Goal: Book appointment/travel/reservation

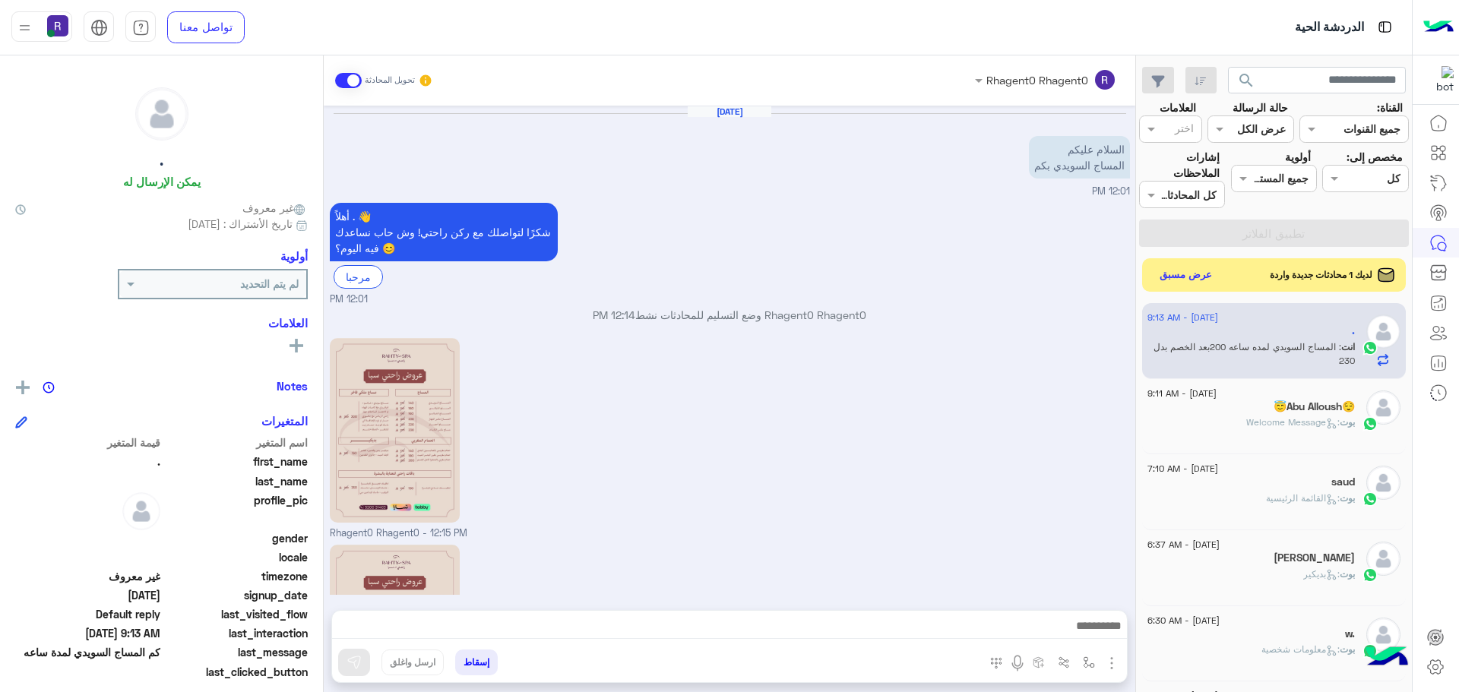
scroll to position [795, 0]
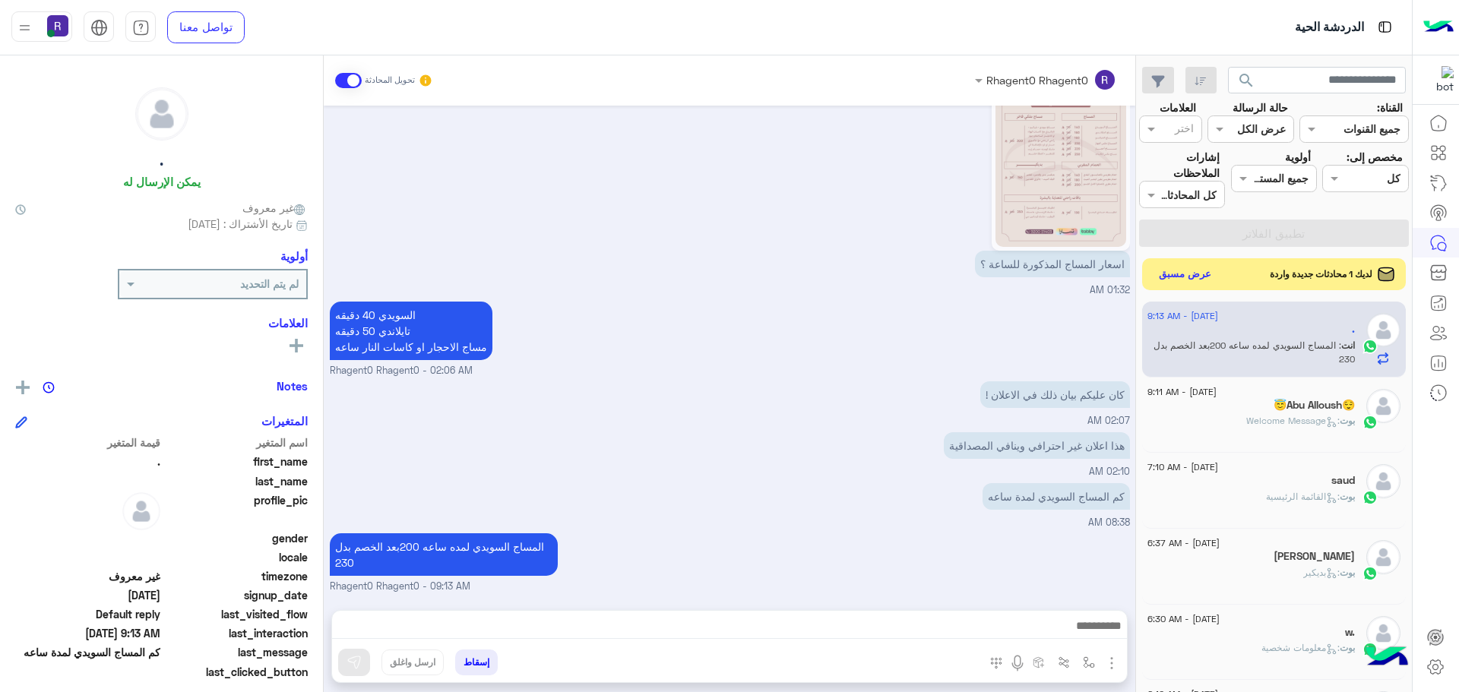
click at [1172, 272] on button "عرض مسبق" at bounding box center [1185, 274] width 64 height 21
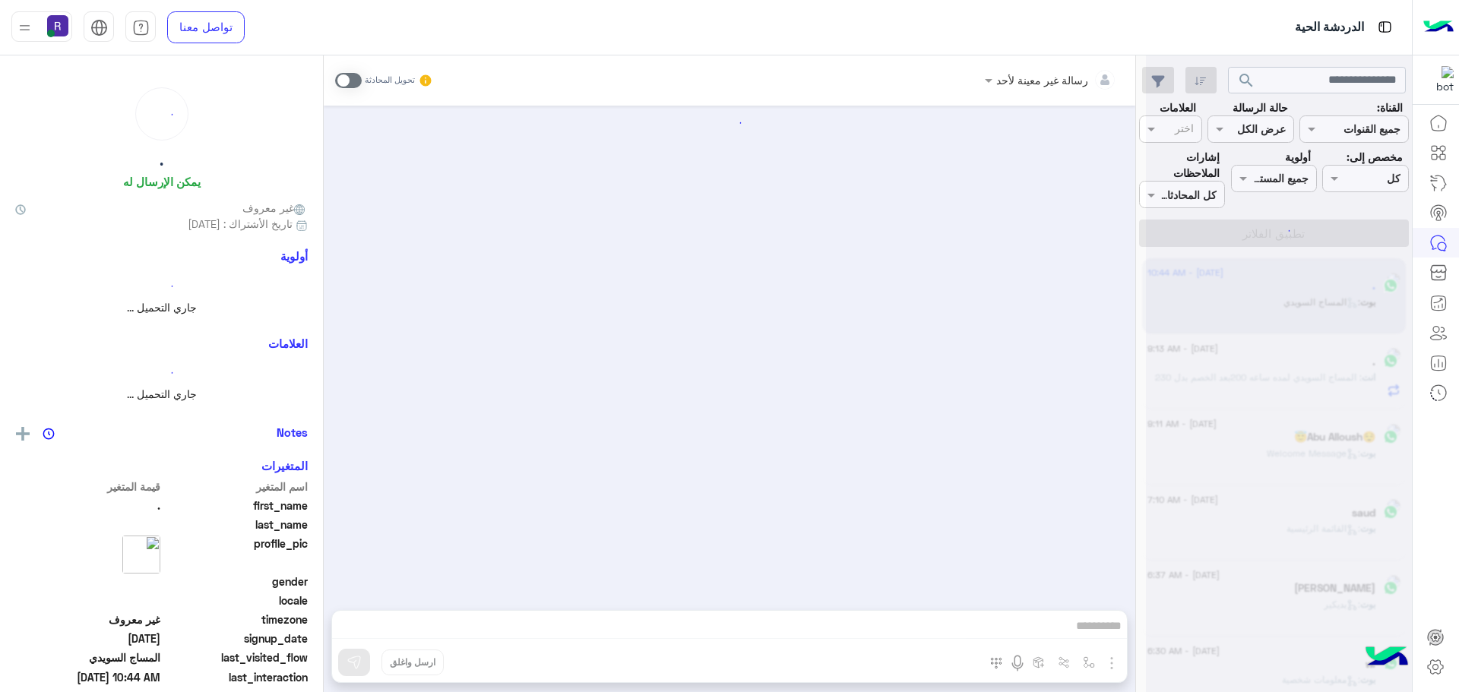
scroll to position [403, 0]
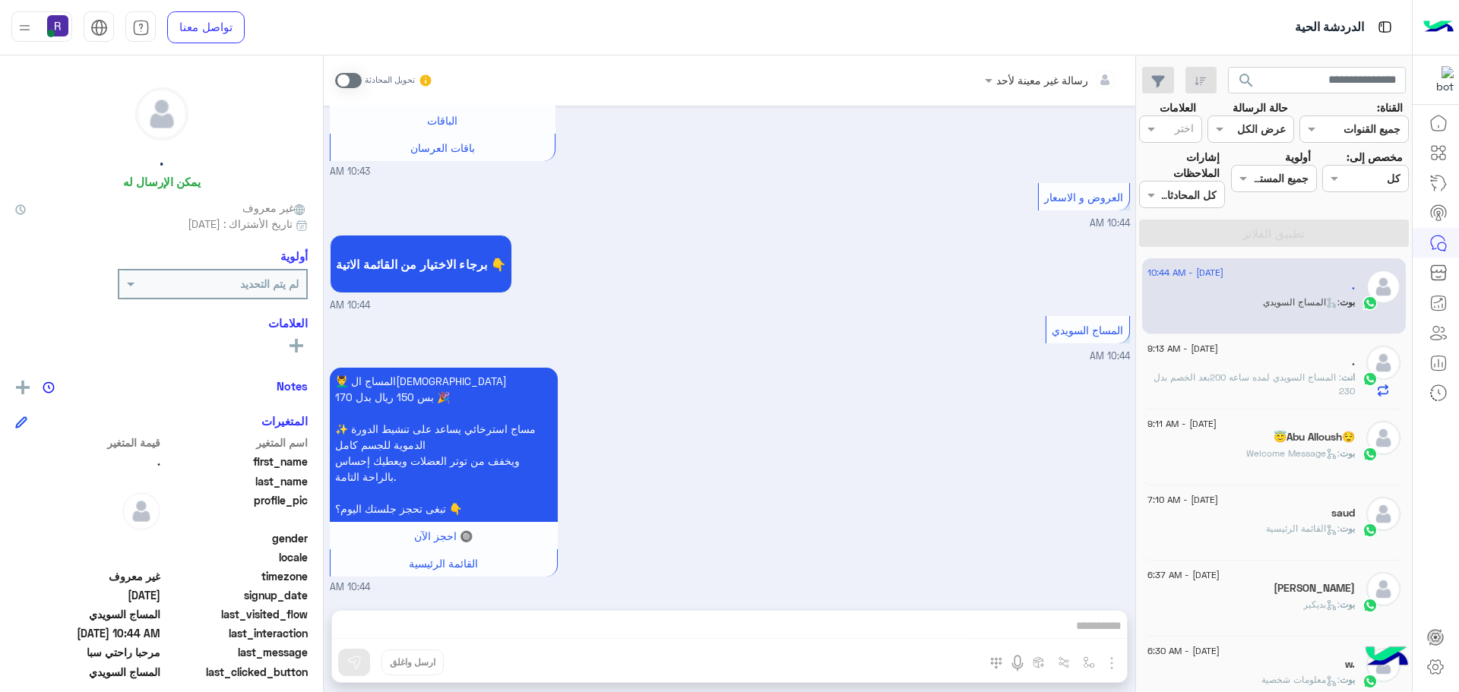
click at [1291, 356] on div "." at bounding box center [1250, 364] width 207 height 16
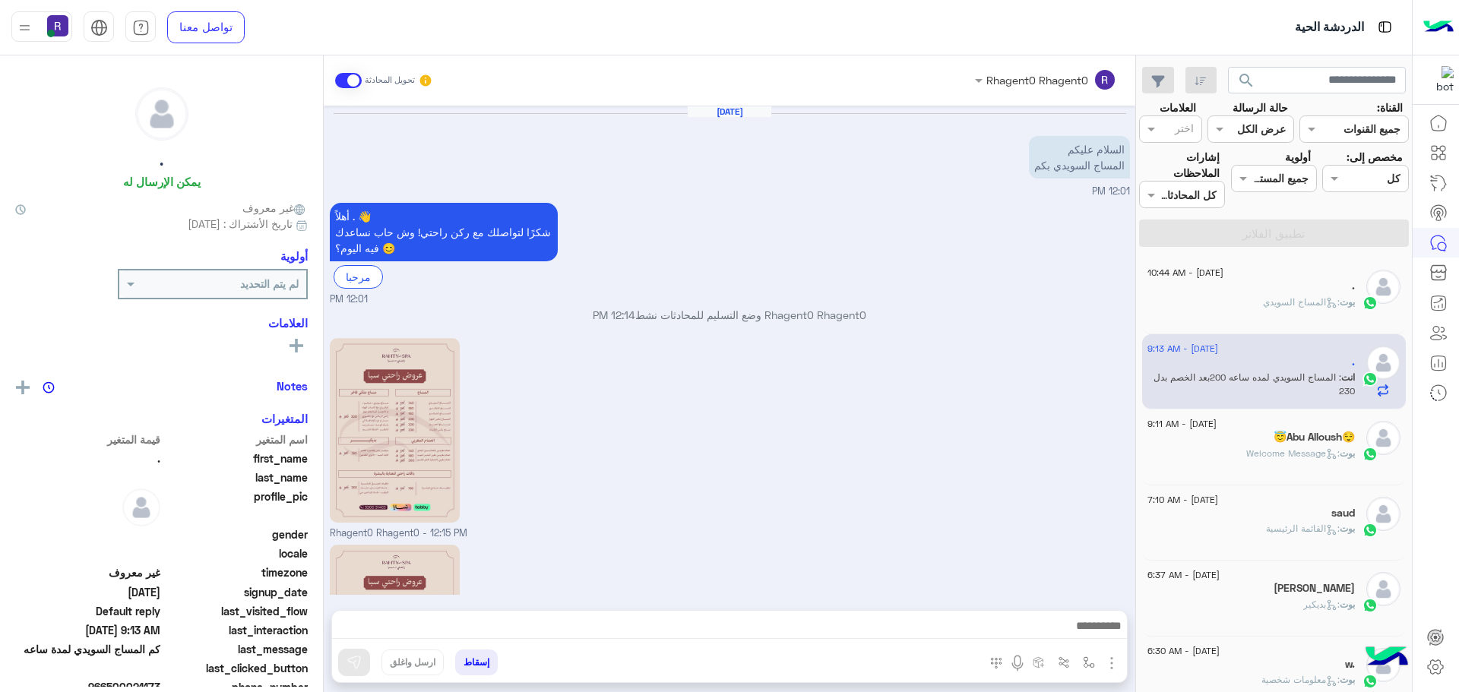
scroll to position [795, 0]
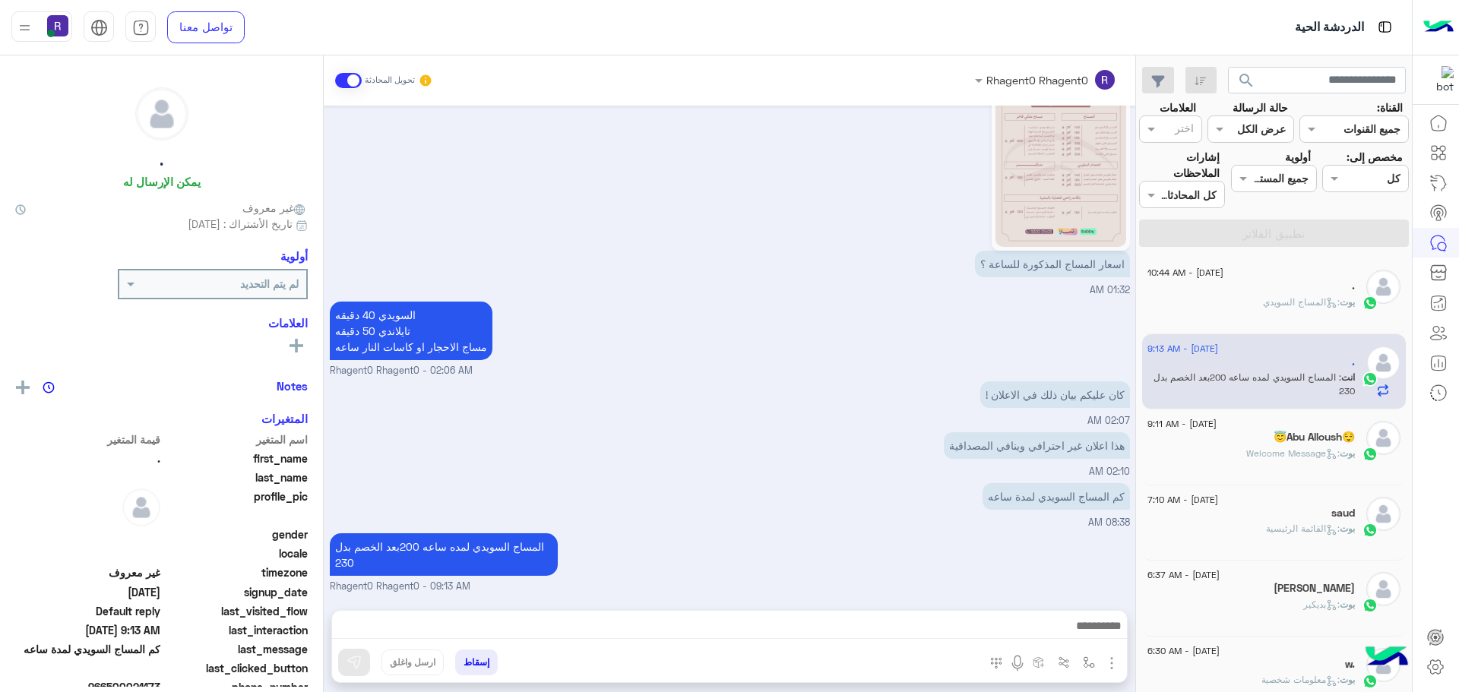
click at [1291, 448] on span ": Welcome Message" at bounding box center [1292, 453] width 93 height 11
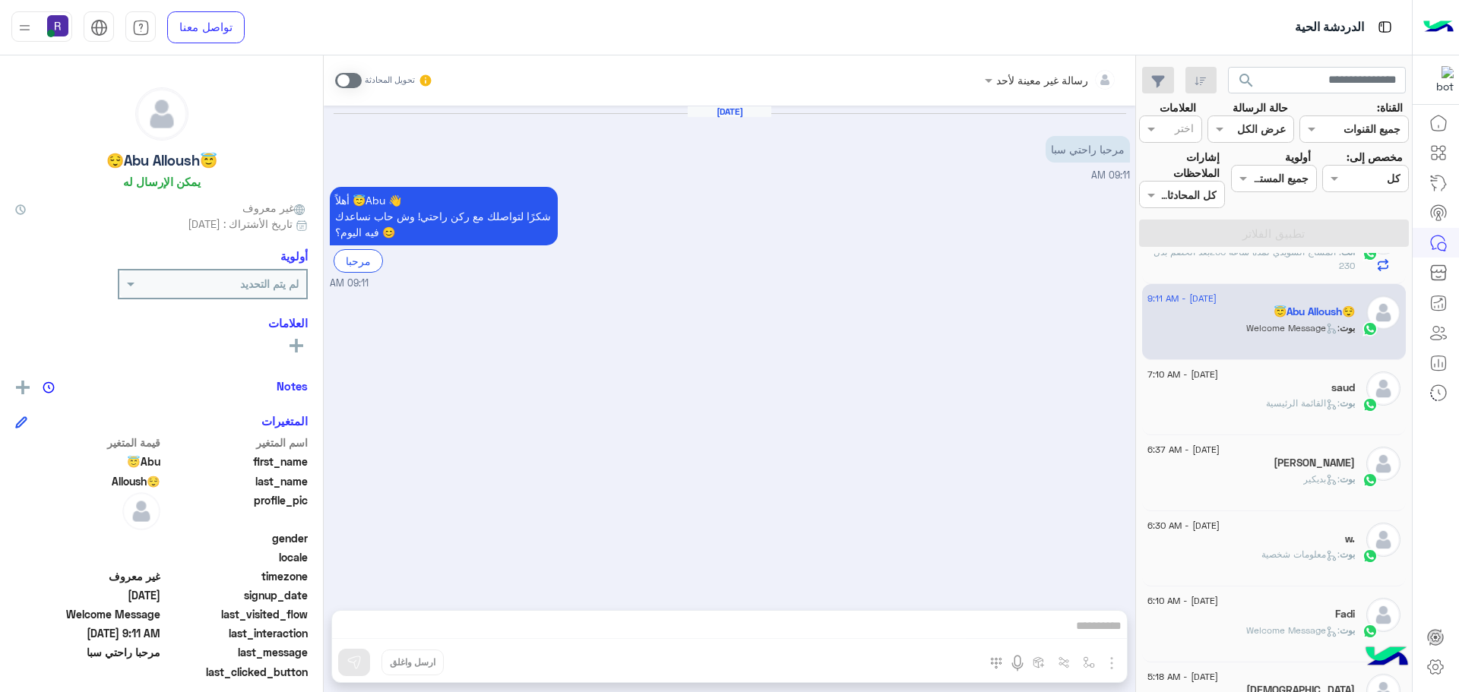
scroll to position [152, 0]
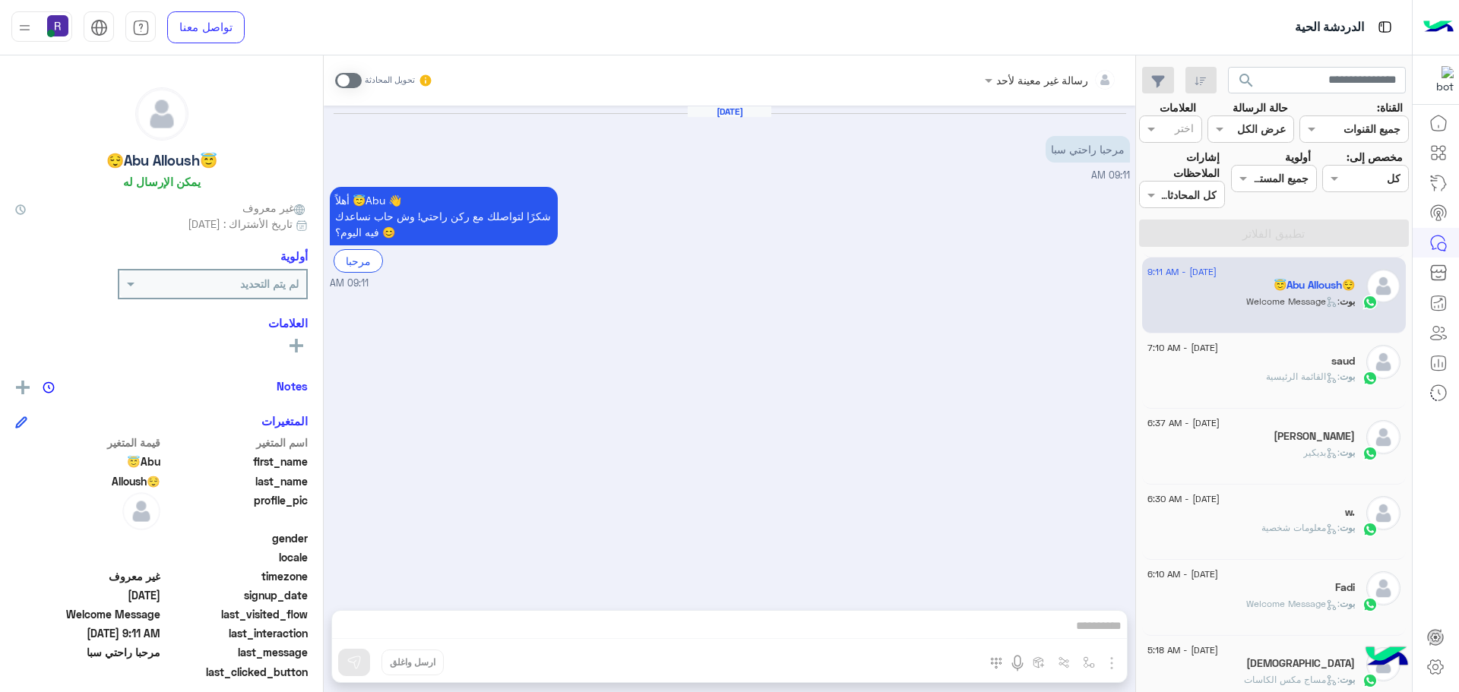
click at [1288, 394] on div "بوت : القائمة الرئيسية" at bounding box center [1250, 383] width 207 height 27
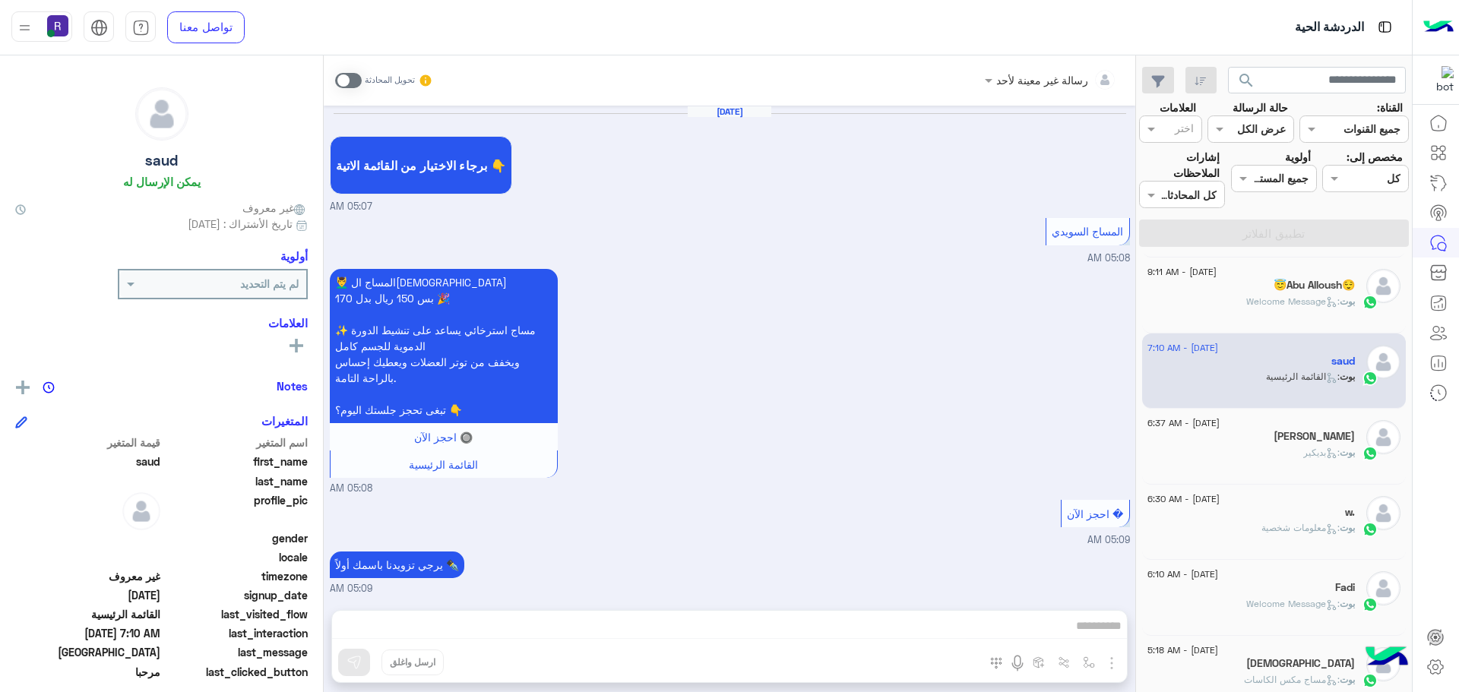
scroll to position [1011, 0]
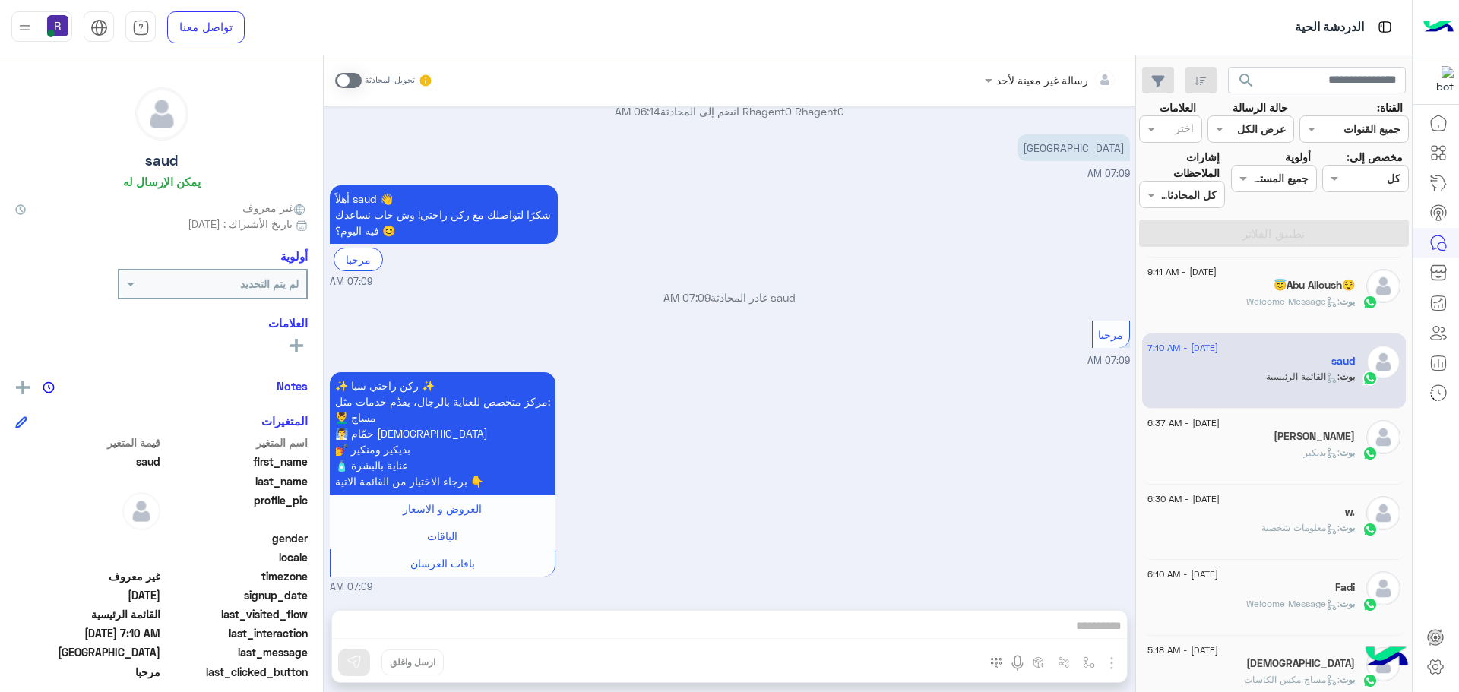
click at [1303, 447] on span "بوت : بديكير" at bounding box center [1329, 452] width 52 height 11
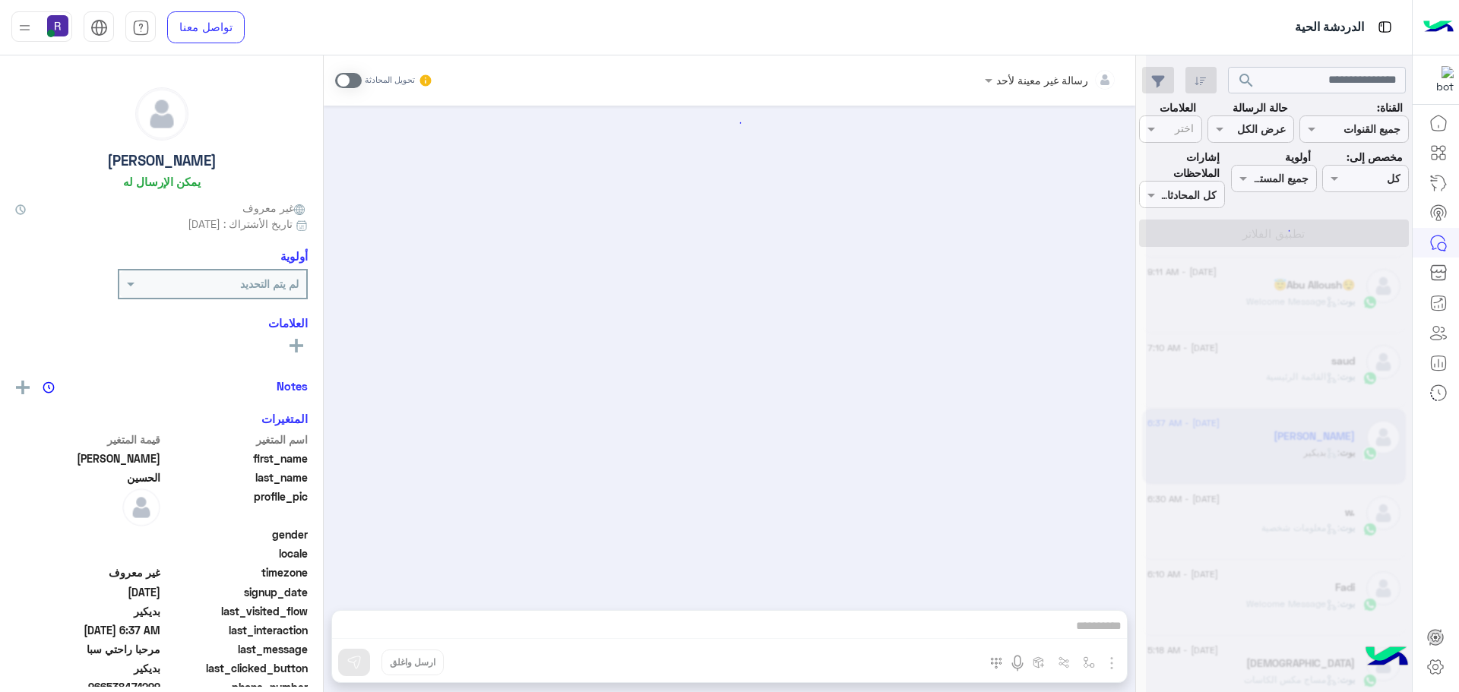
scroll to position [2108, 0]
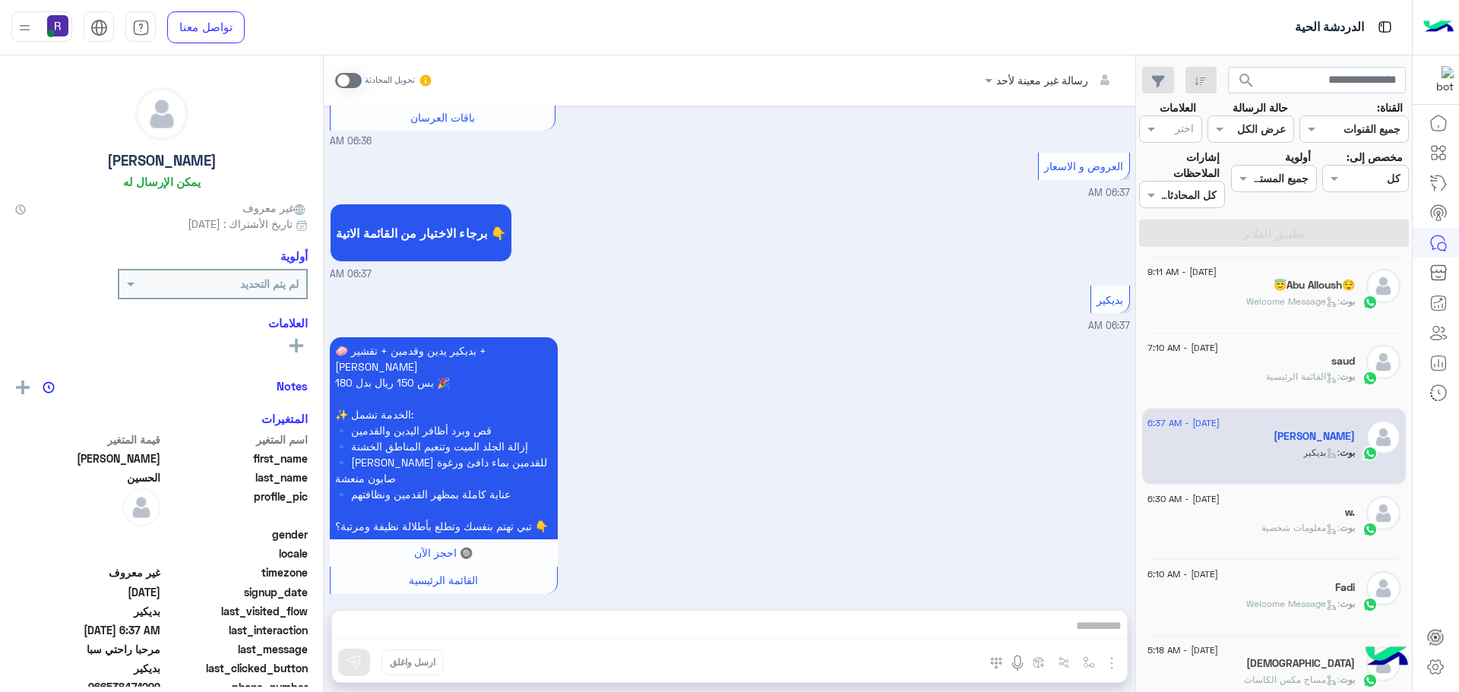
click at [1295, 498] on div "[DATE] - 6:30 AM" at bounding box center [1250, 501] width 207 height 10
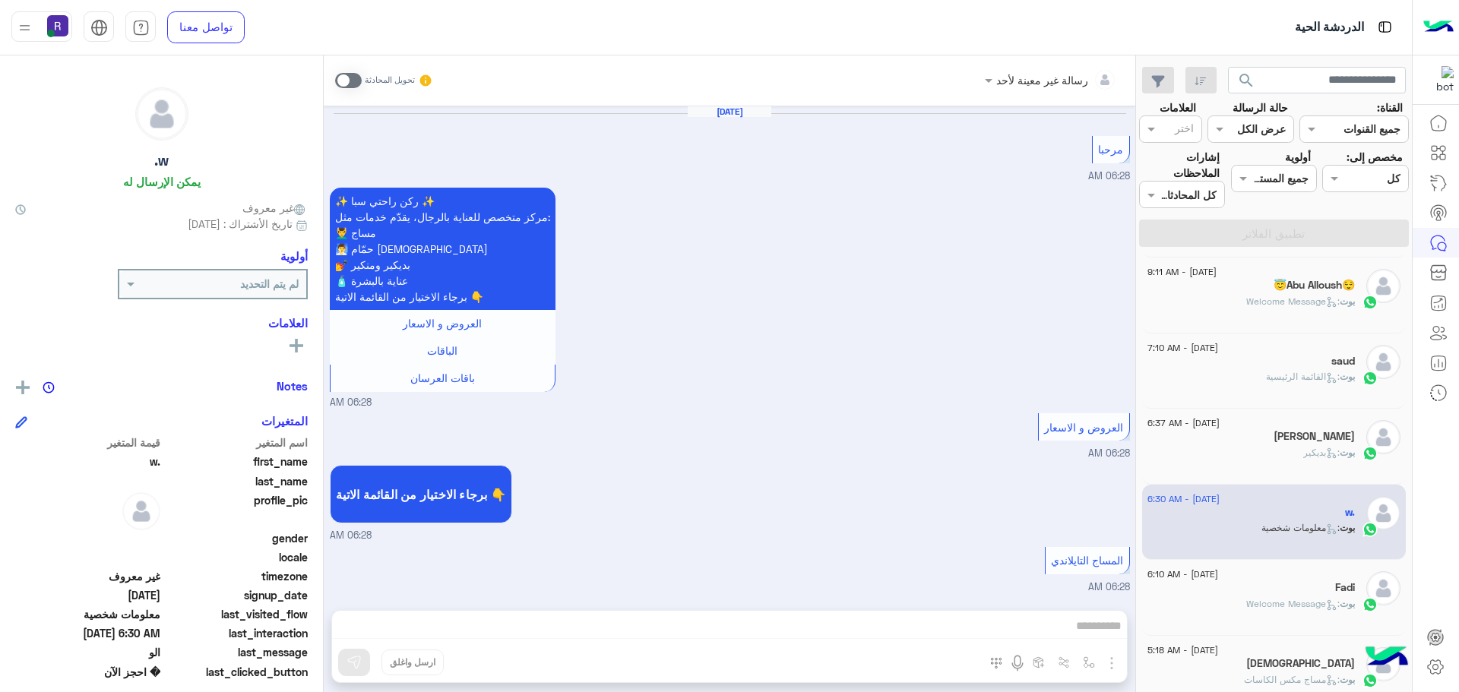
scroll to position [1871, 0]
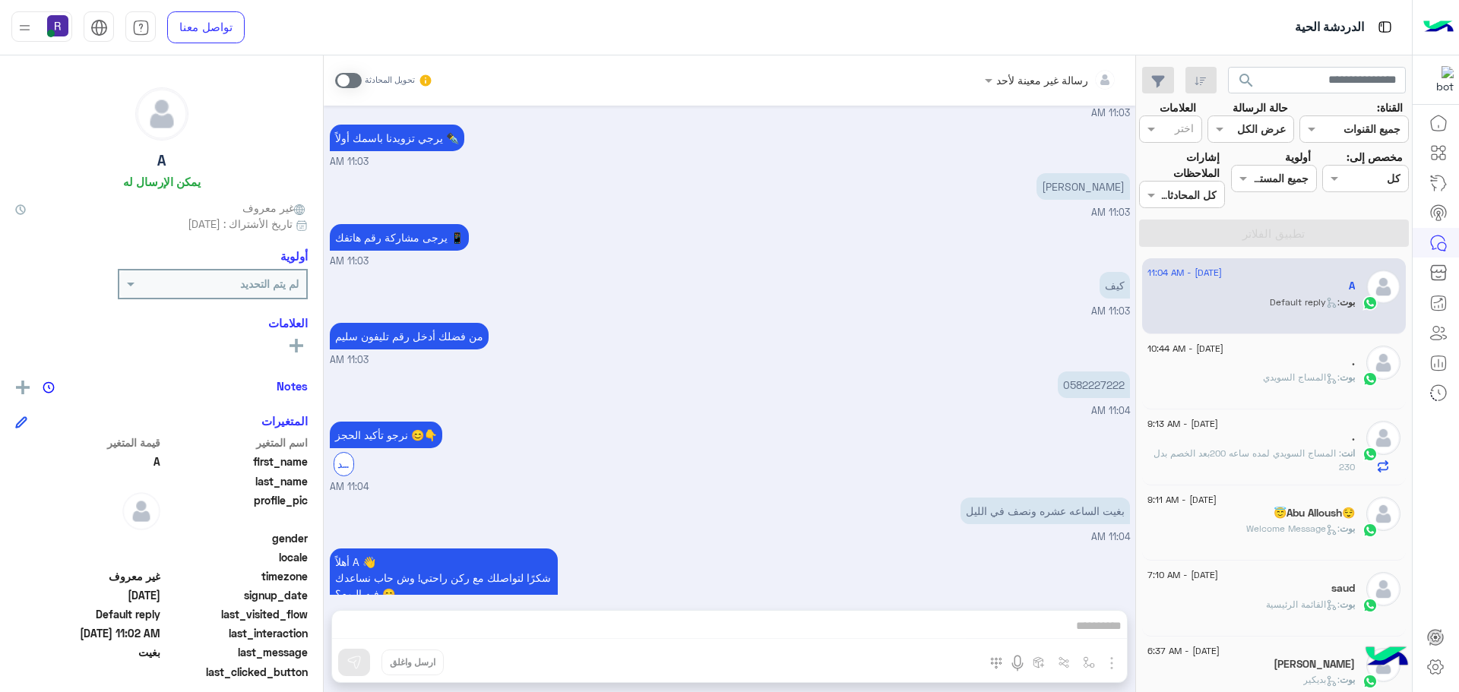
scroll to position [1338, 0]
